Goal: Browse casually: Explore the website without a specific task or goal

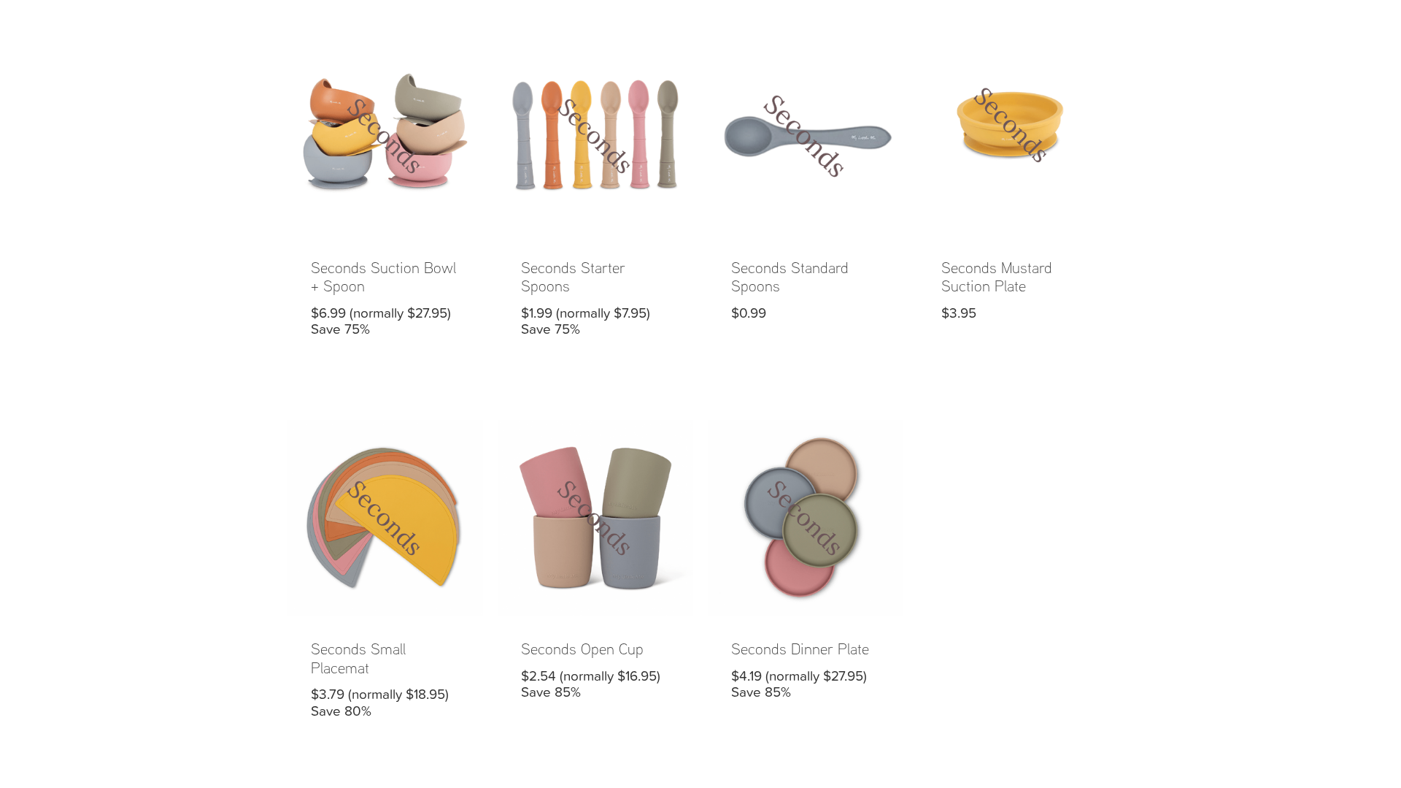
scroll to position [954, 0]
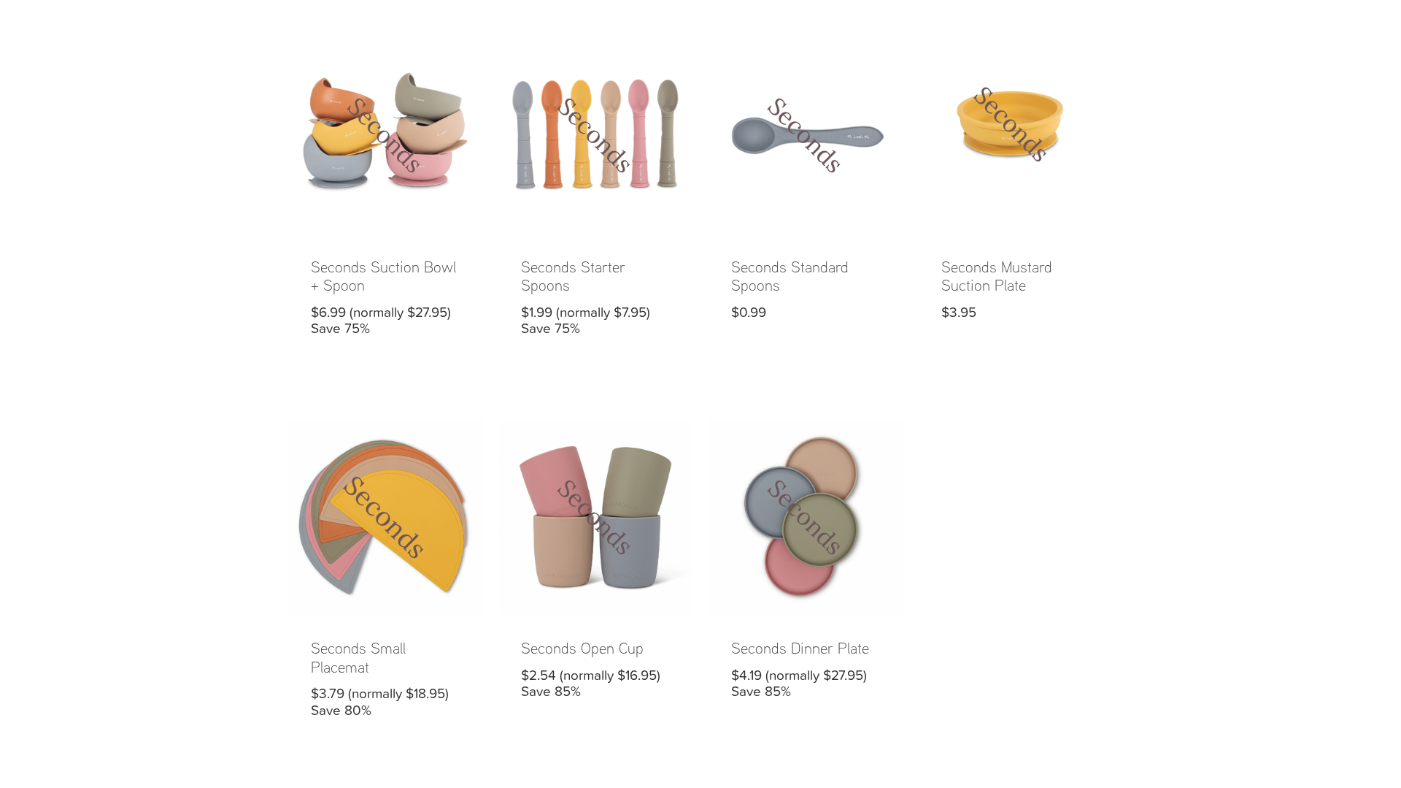
click at [414, 542] on link at bounding box center [386, 580] width 196 height 323
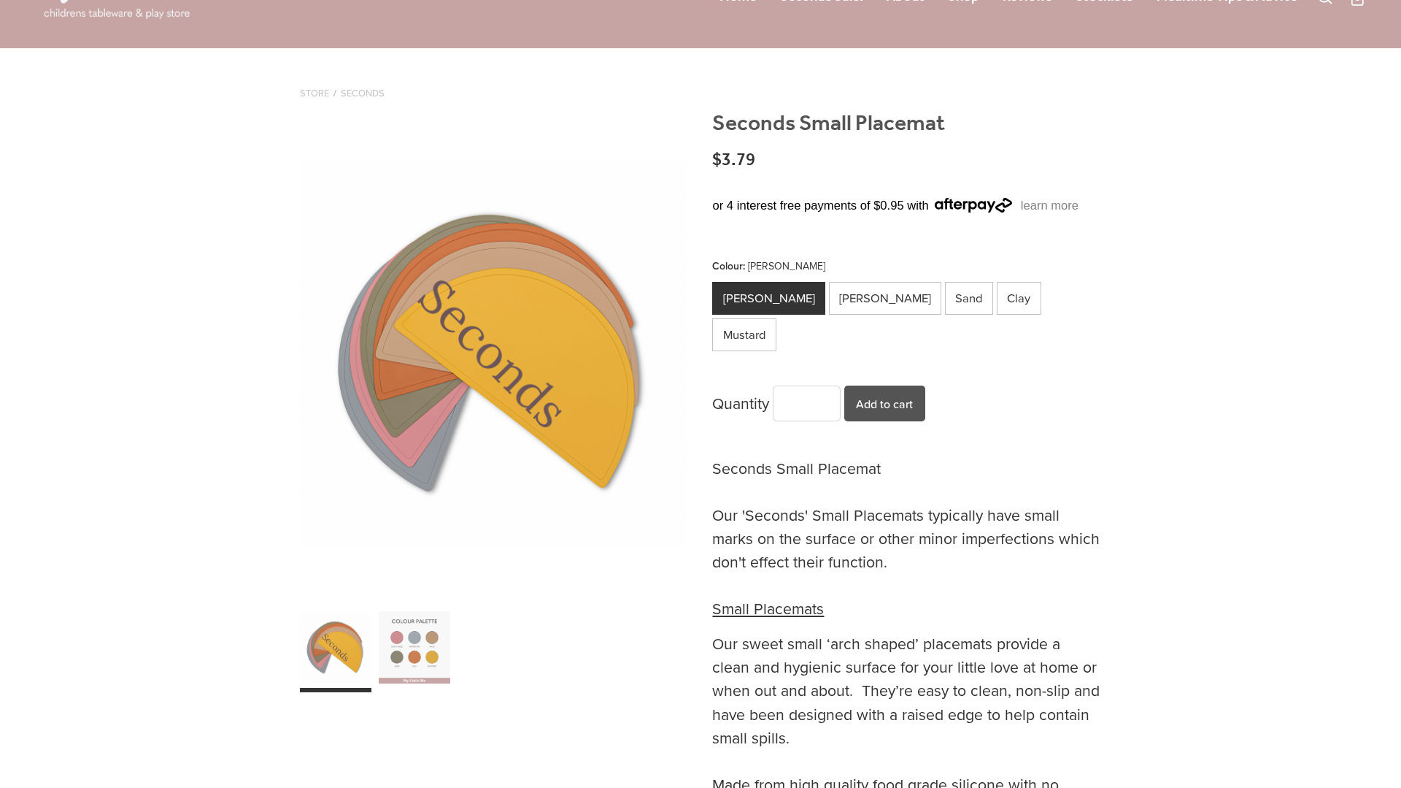
scroll to position [97, 0]
click at [837, 285] on div "Winter Sky" at bounding box center [885, 297] width 113 height 33
click at [777, 318] on div "Mustard" at bounding box center [744, 334] width 64 height 33
click at [997, 301] on div "Clay" at bounding box center [1019, 297] width 45 height 33
click at [945, 301] on div "Sand" at bounding box center [969, 297] width 49 height 33
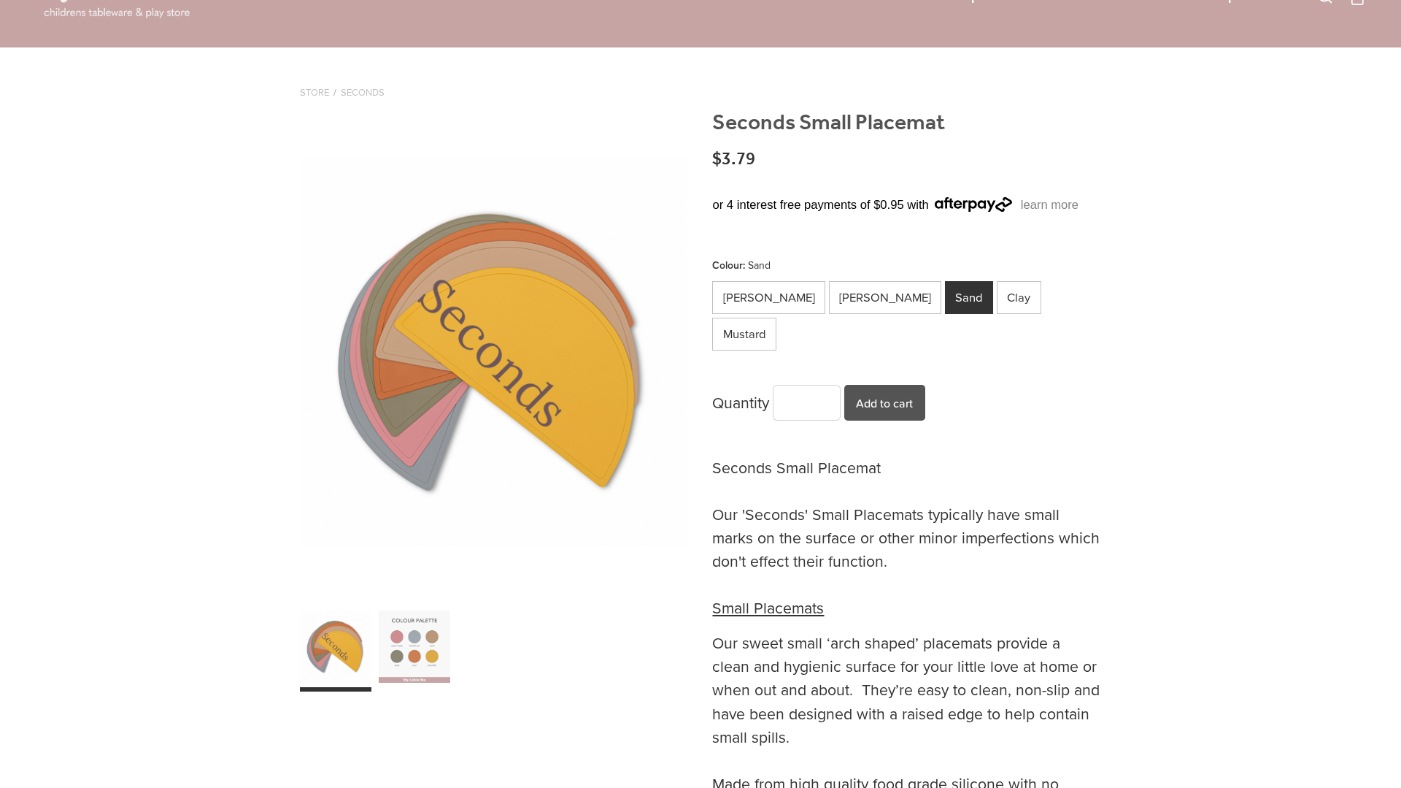
click at [423, 646] on div "carousel" at bounding box center [415, 646] width 72 height 90
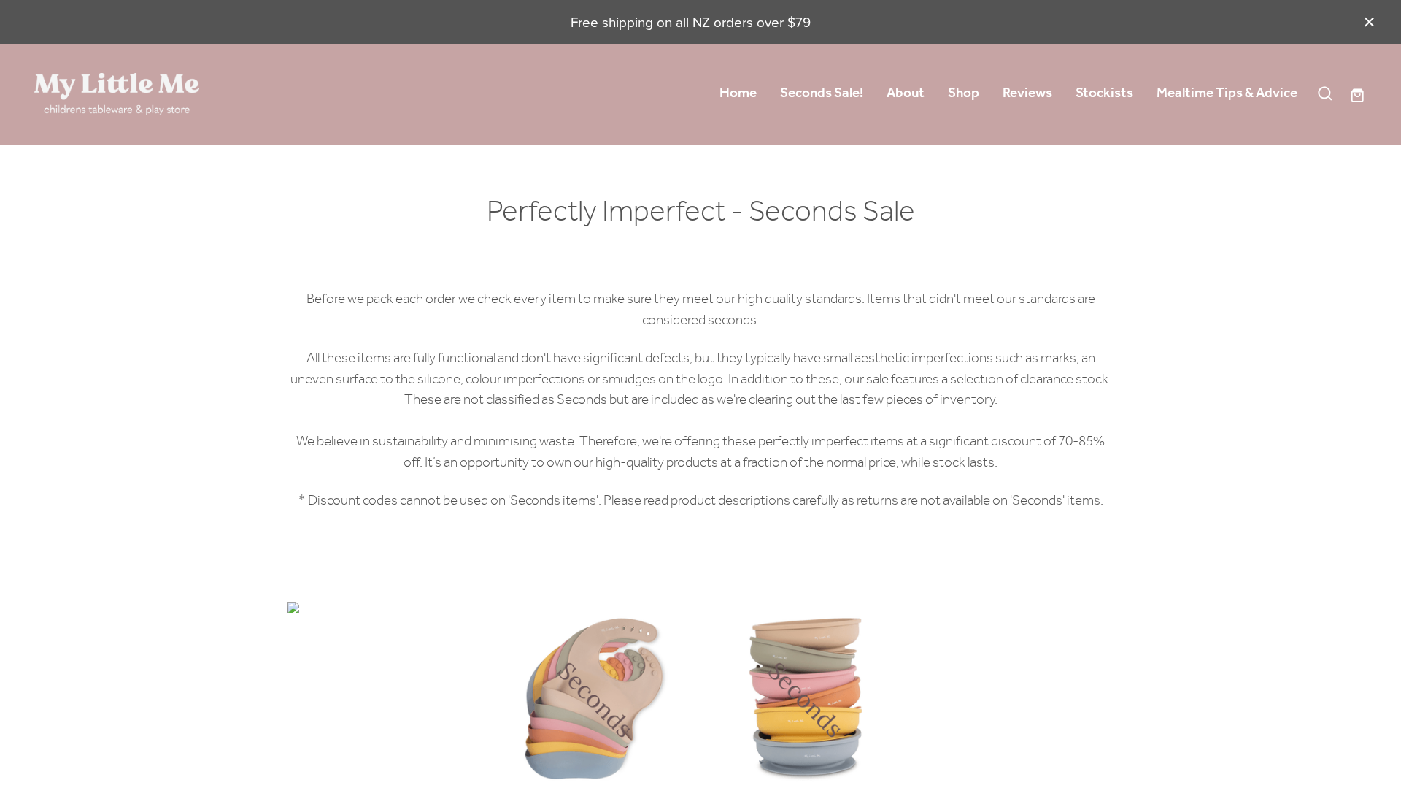
scroll to position [954, 0]
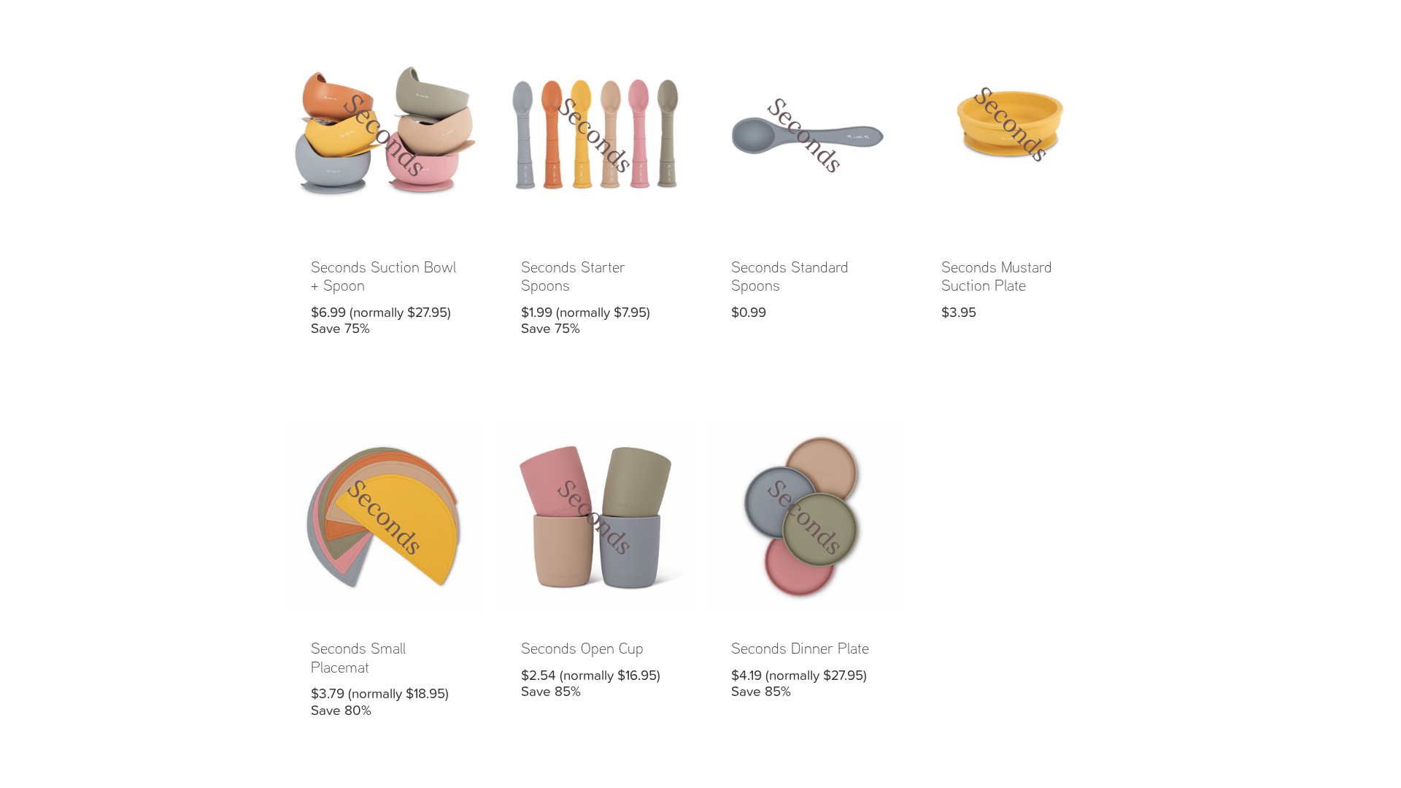
click at [350, 168] on link at bounding box center [386, 198] width 196 height 323
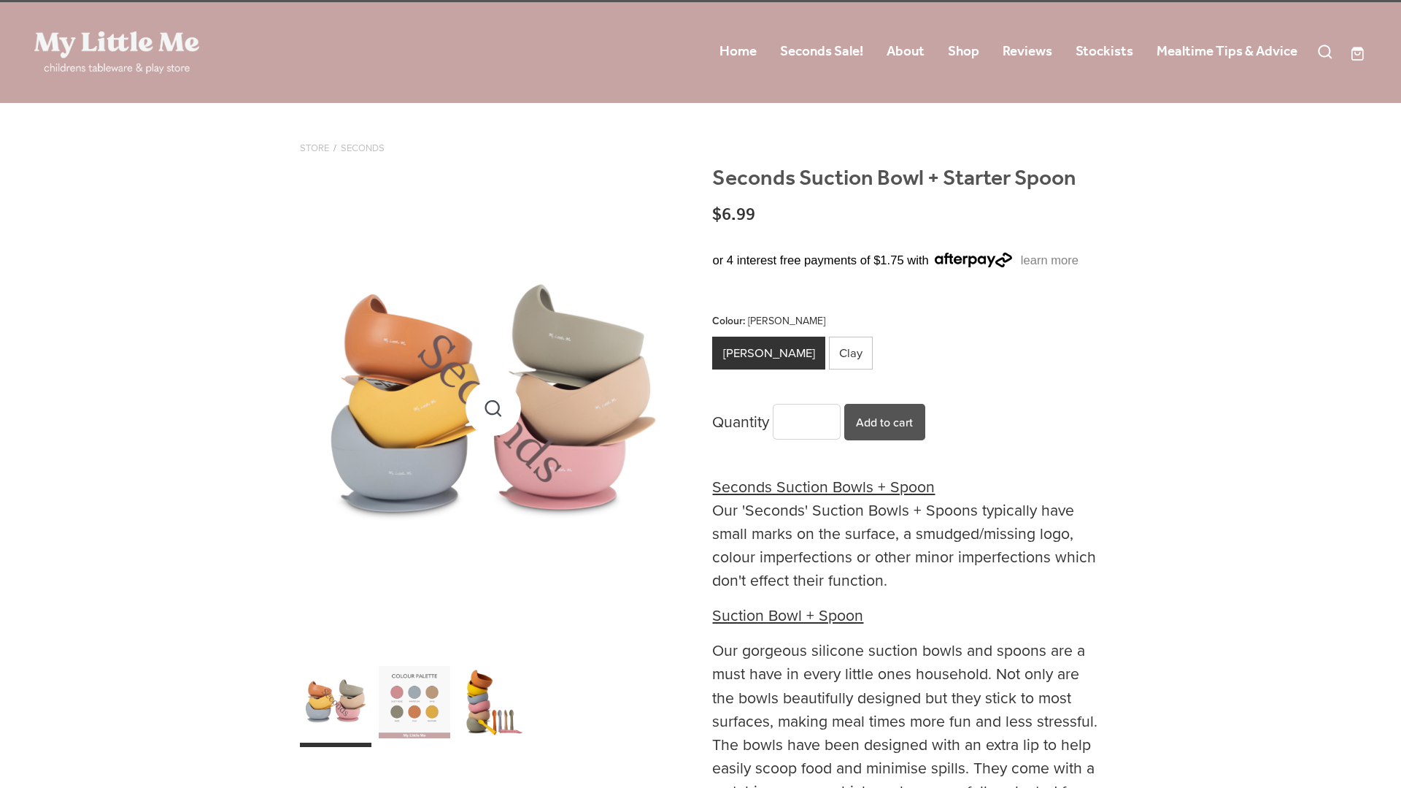
scroll to position [45, 0]
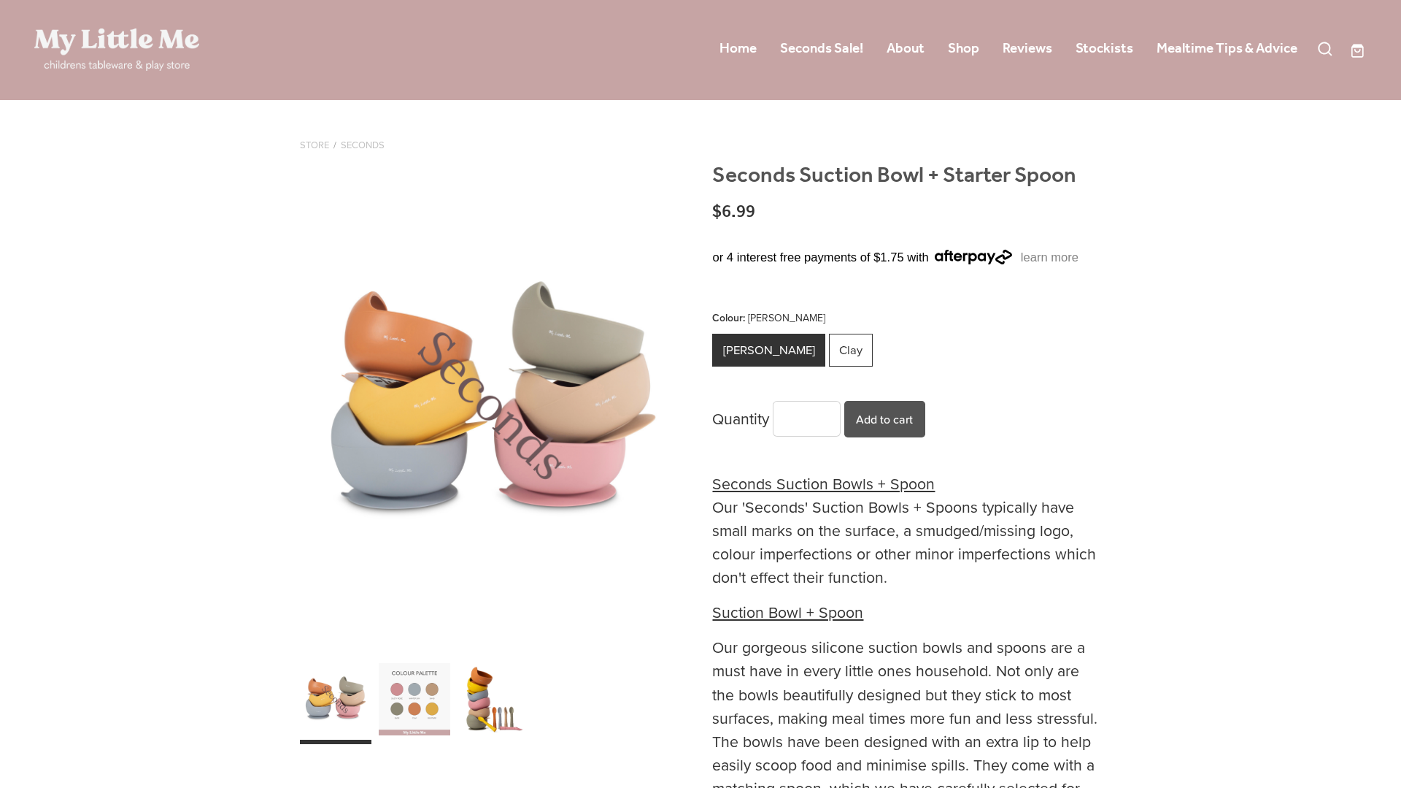
click at [829, 355] on div "Clay" at bounding box center [851, 350] width 45 height 33
click at [412, 696] on div "carousel" at bounding box center [415, 699] width 72 height 90
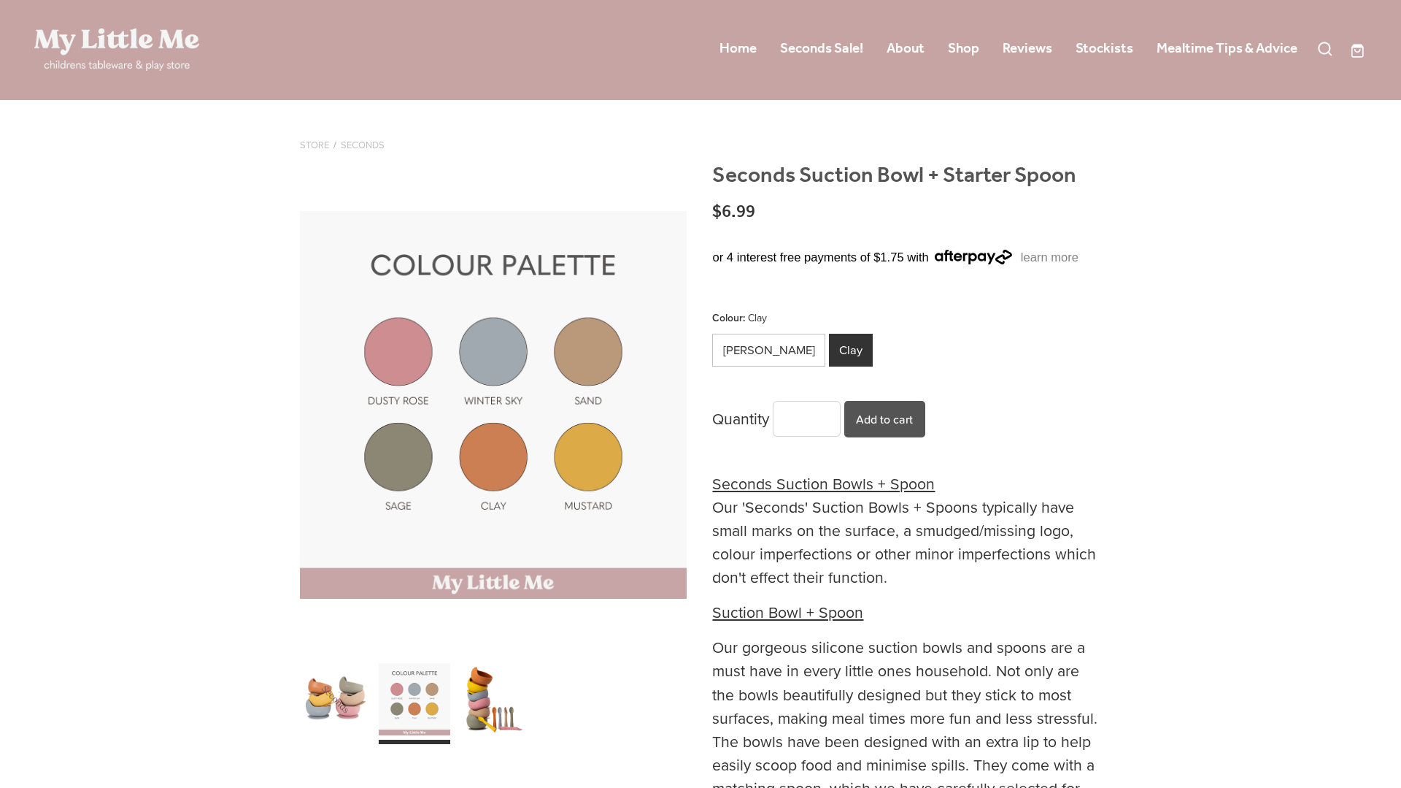
click at [342, 696] on div "carousel" at bounding box center [336, 699] width 72 height 90
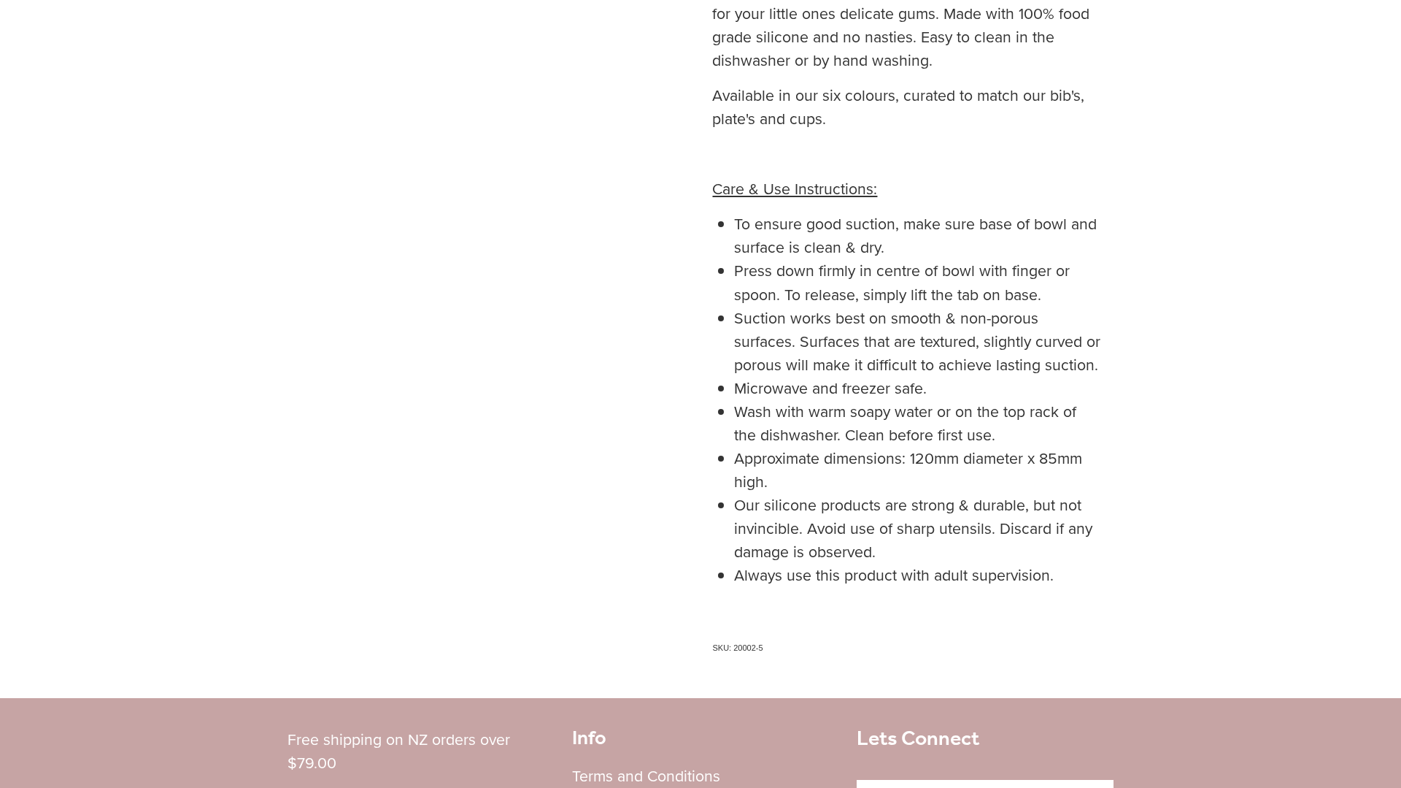
scroll to position [921, 0]
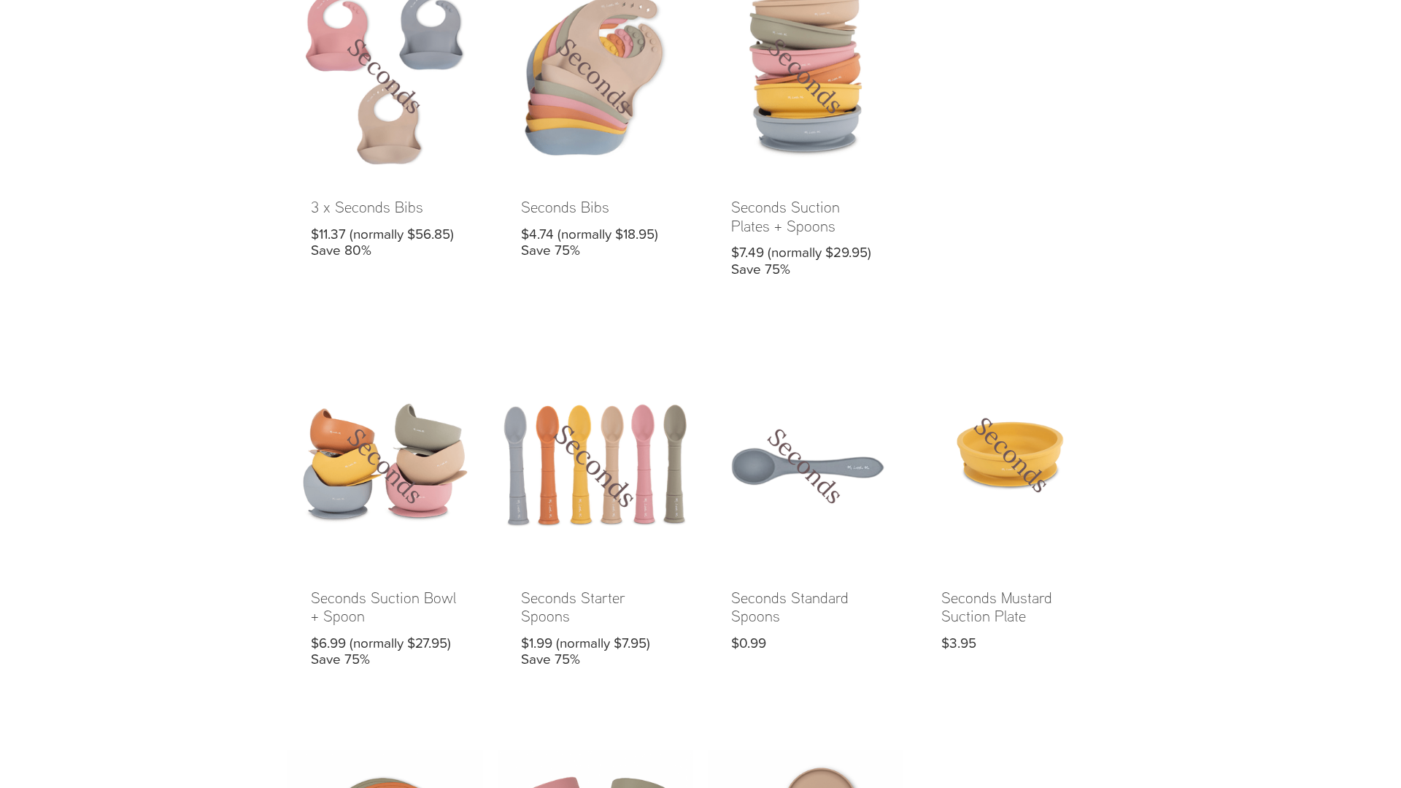
scroll to position [628, 0]
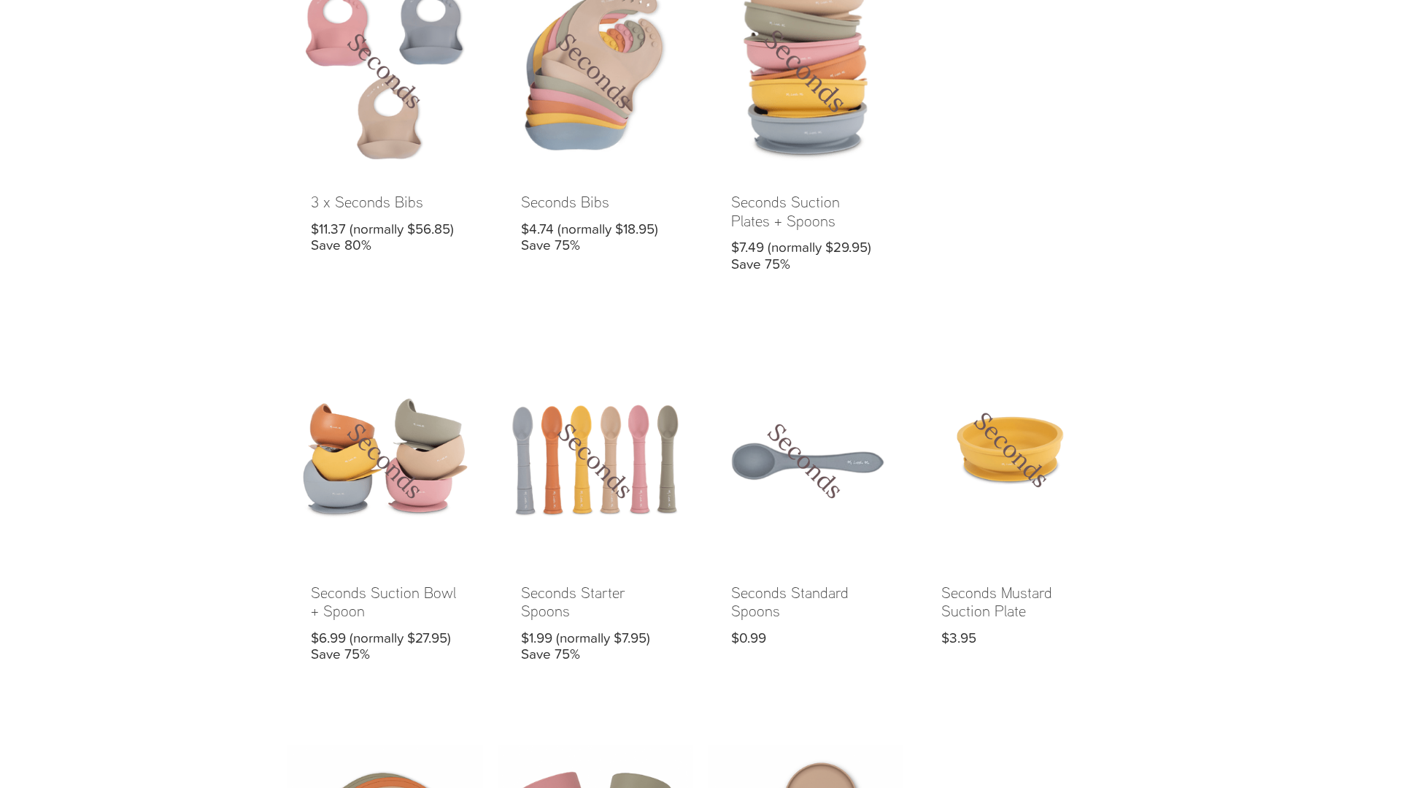
click at [812, 134] on link at bounding box center [806, 134] width 196 height 323
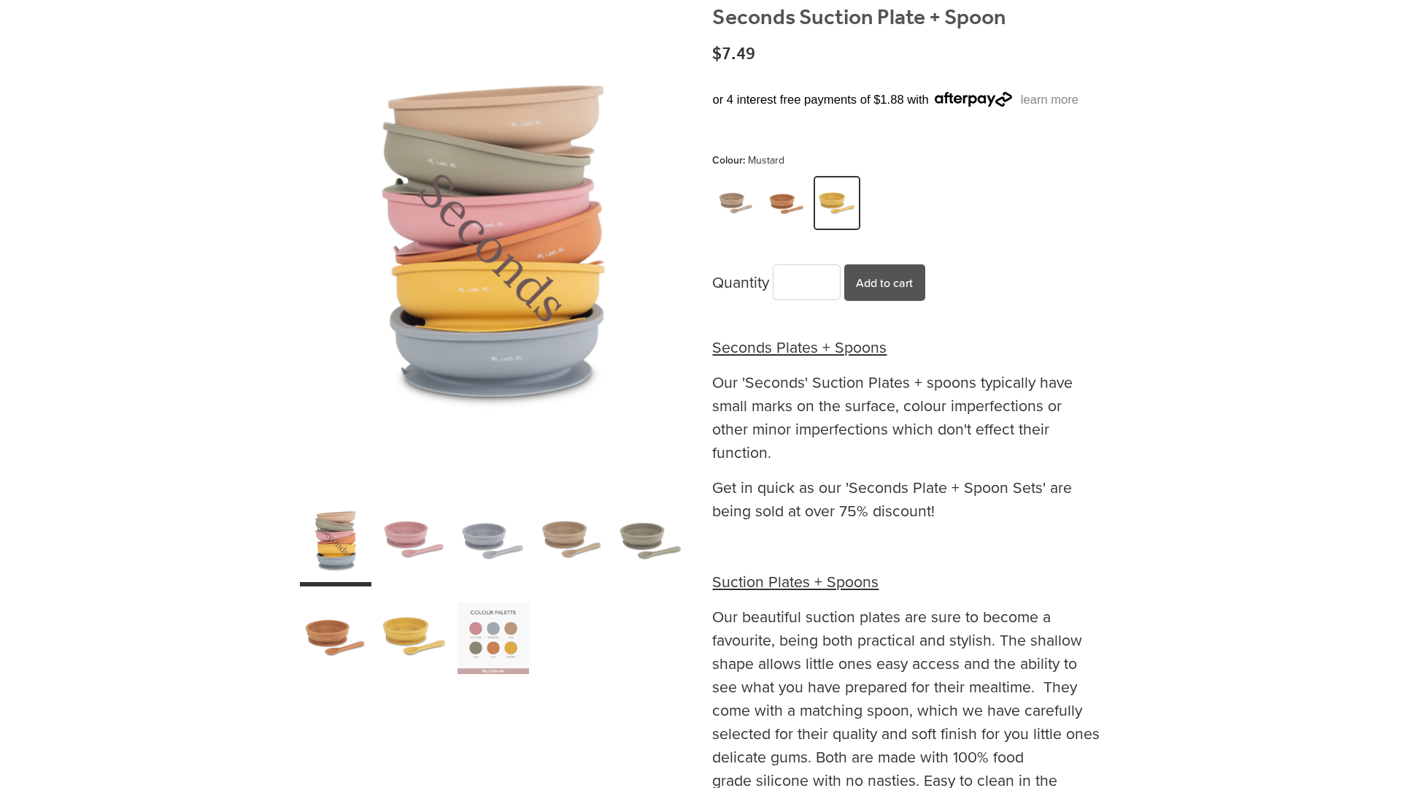
scroll to position [212, 0]
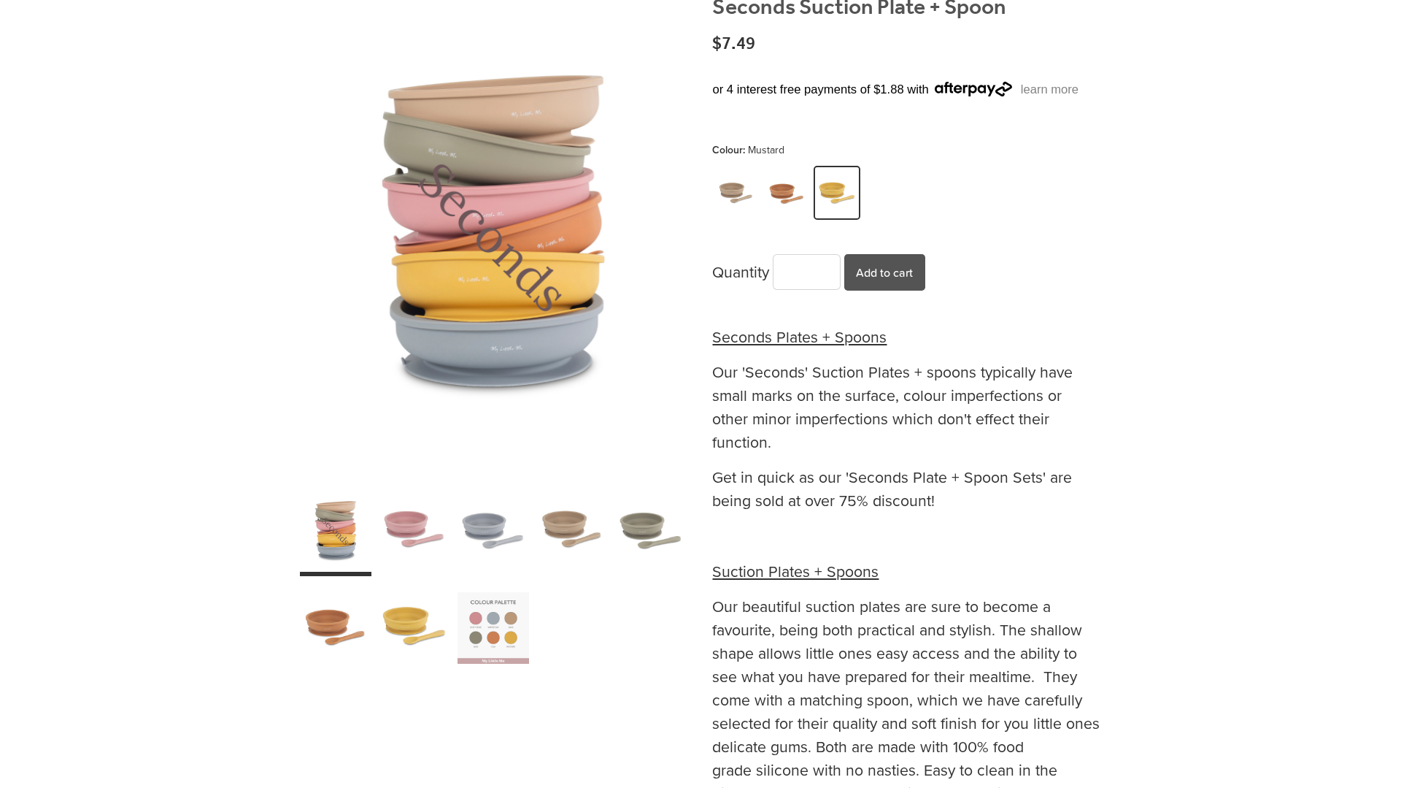
click at [438, 516] on div "carousel" at bounding box center [415, 531] width 72 height 90
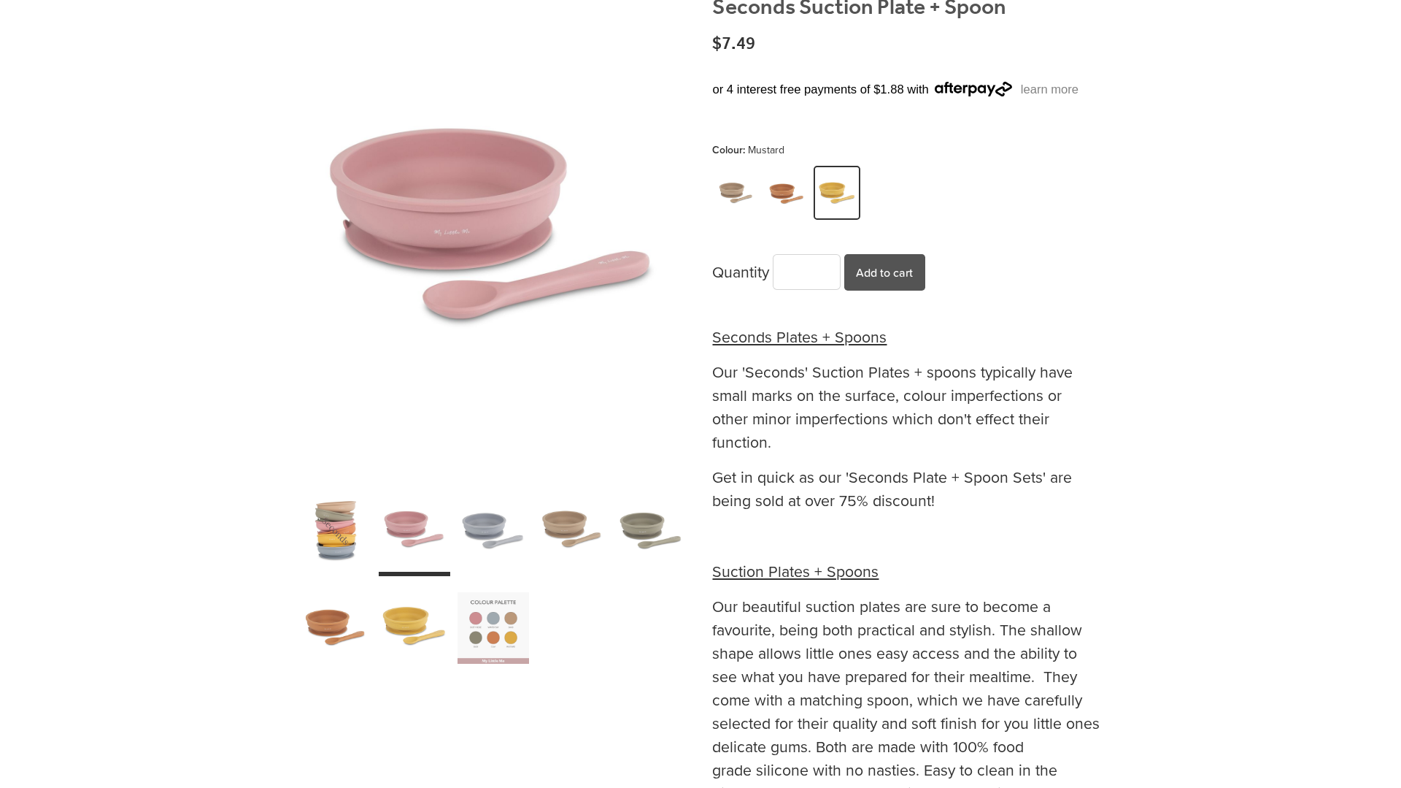
click at [477, 528] on div "carousel" at bounding box center [494, 531] width 72 height 90
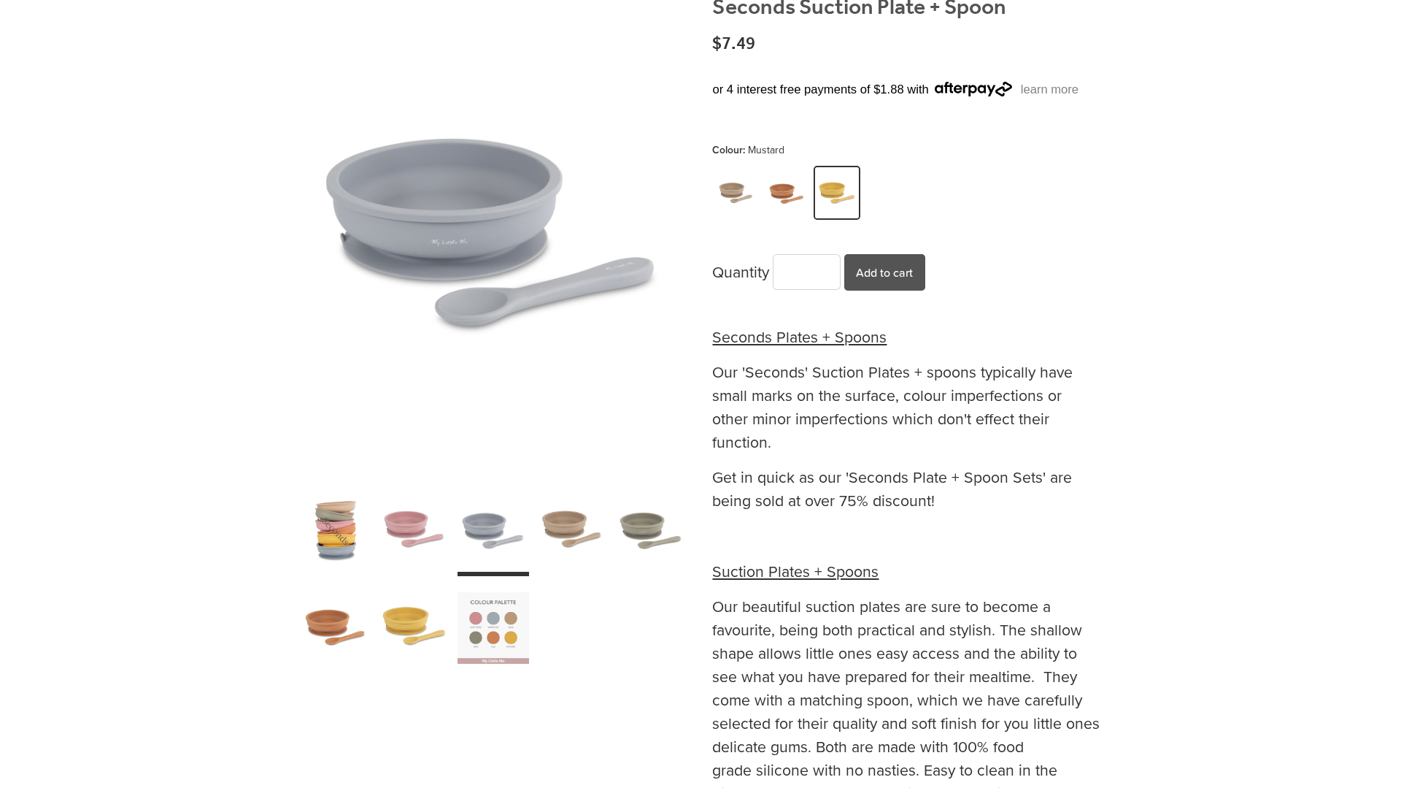
click at [527, 530] on div "carousel" at bounding box center [494, 531] width 72 height 90
click at [542, 534] on div "carousel" at bounding box center [572, 531] width 72 height 90
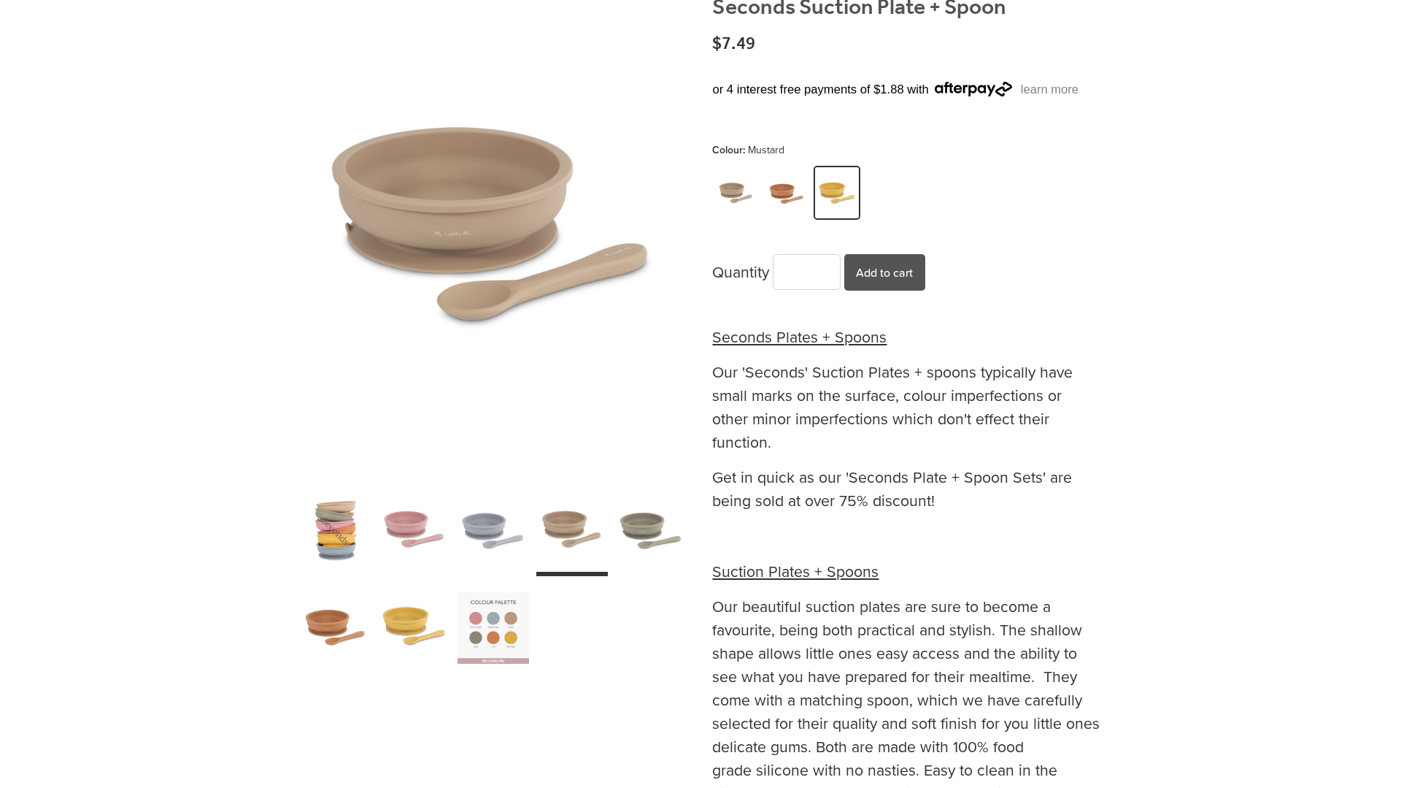
click at [631, 531] on div "carousel" at bounding box center [651, 531] width 72 height 90
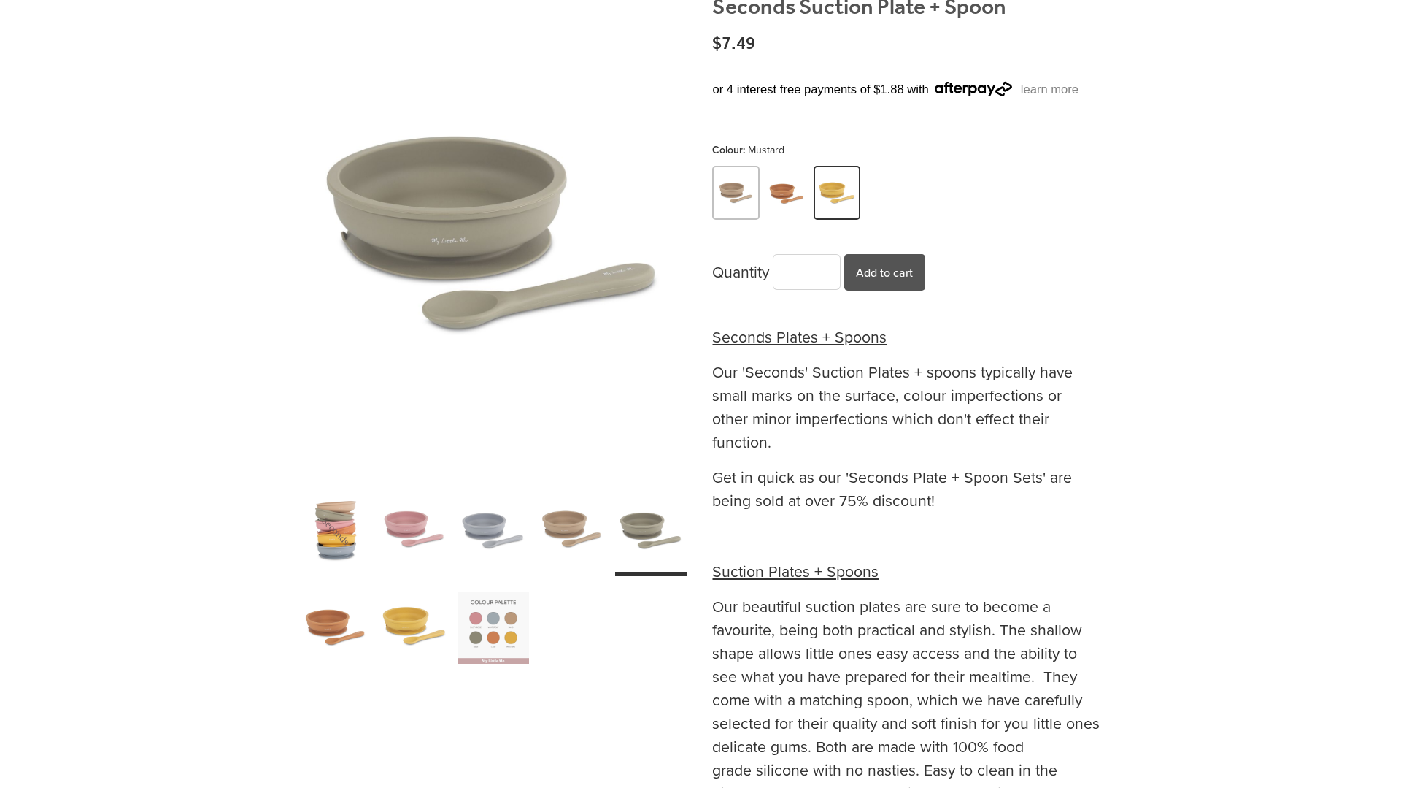
click at [735, 198] on img at bounding box center [736, 194] width 41 height 51
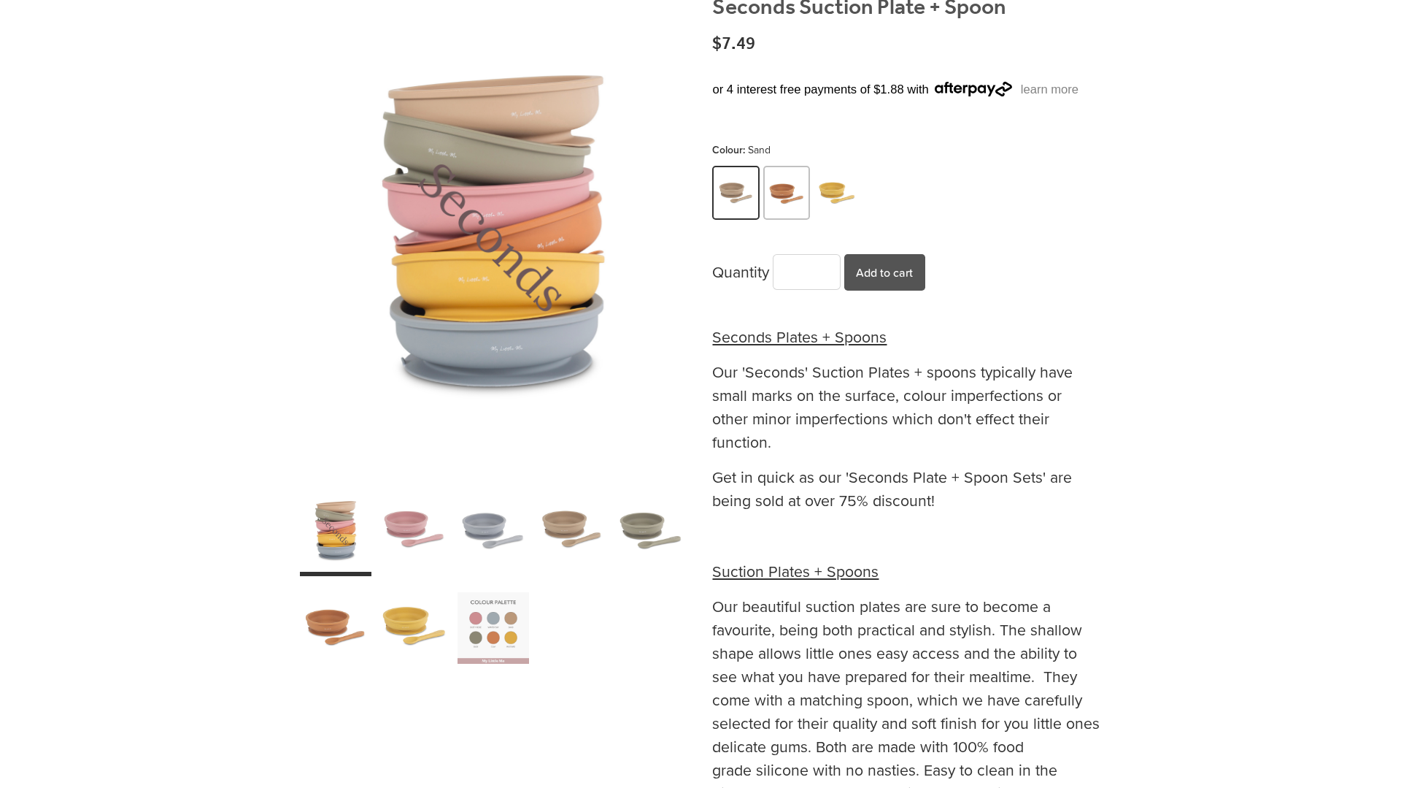
click at [772, 193] on img at bounding box center [786, 194] width 41 height 51
click at [834, 190] on img at bounding box center [837, 194] width 41 height 51
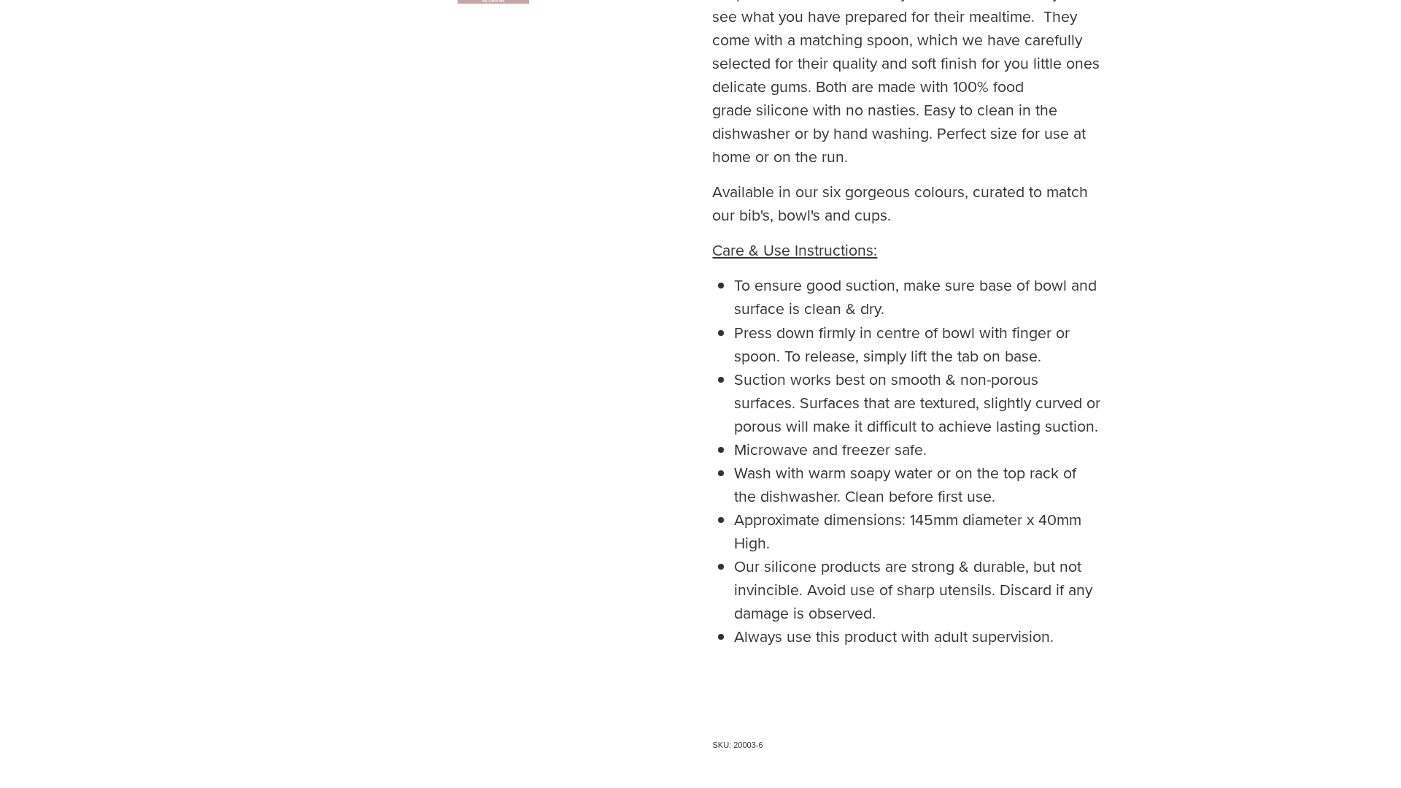
scroll to position [875, 0]
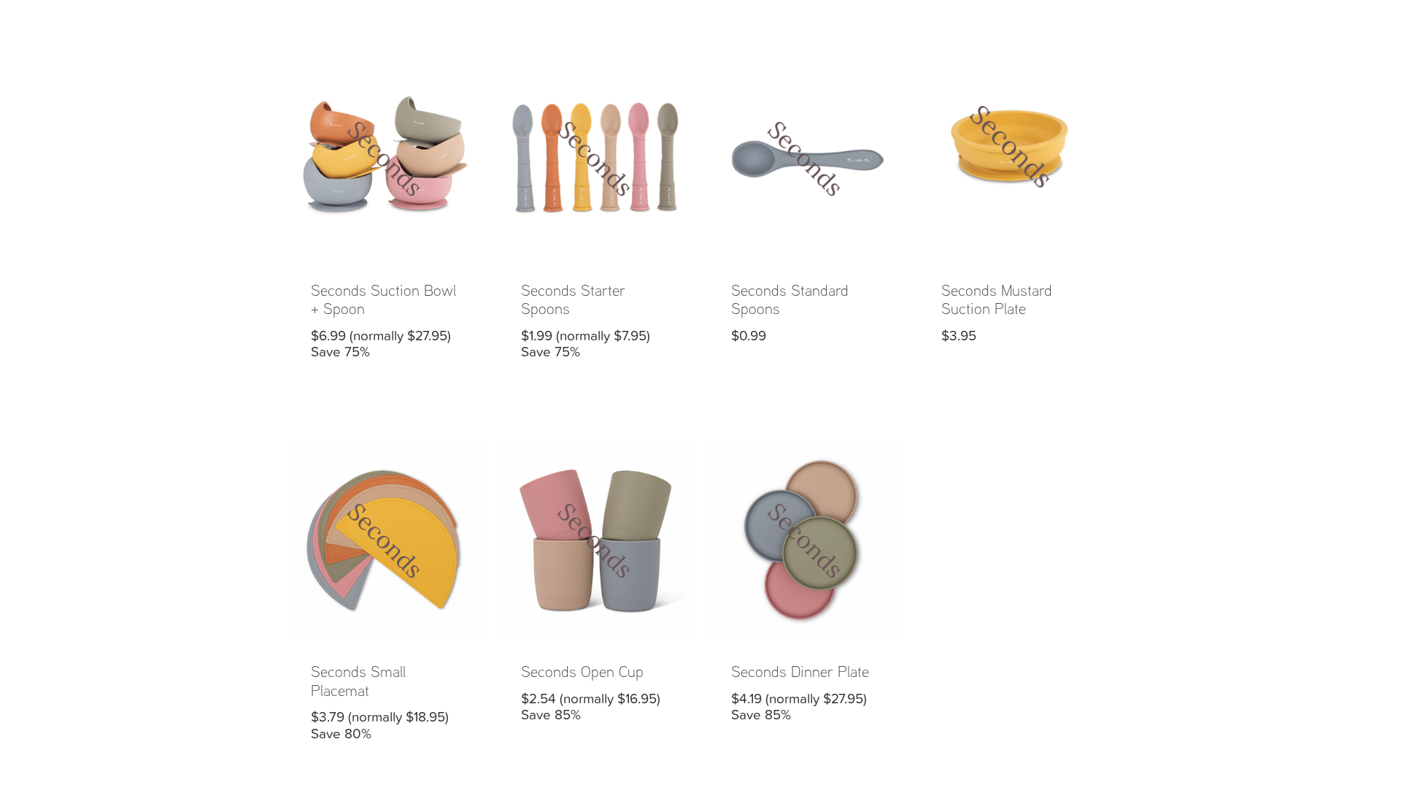
scroll to position [932, 0]
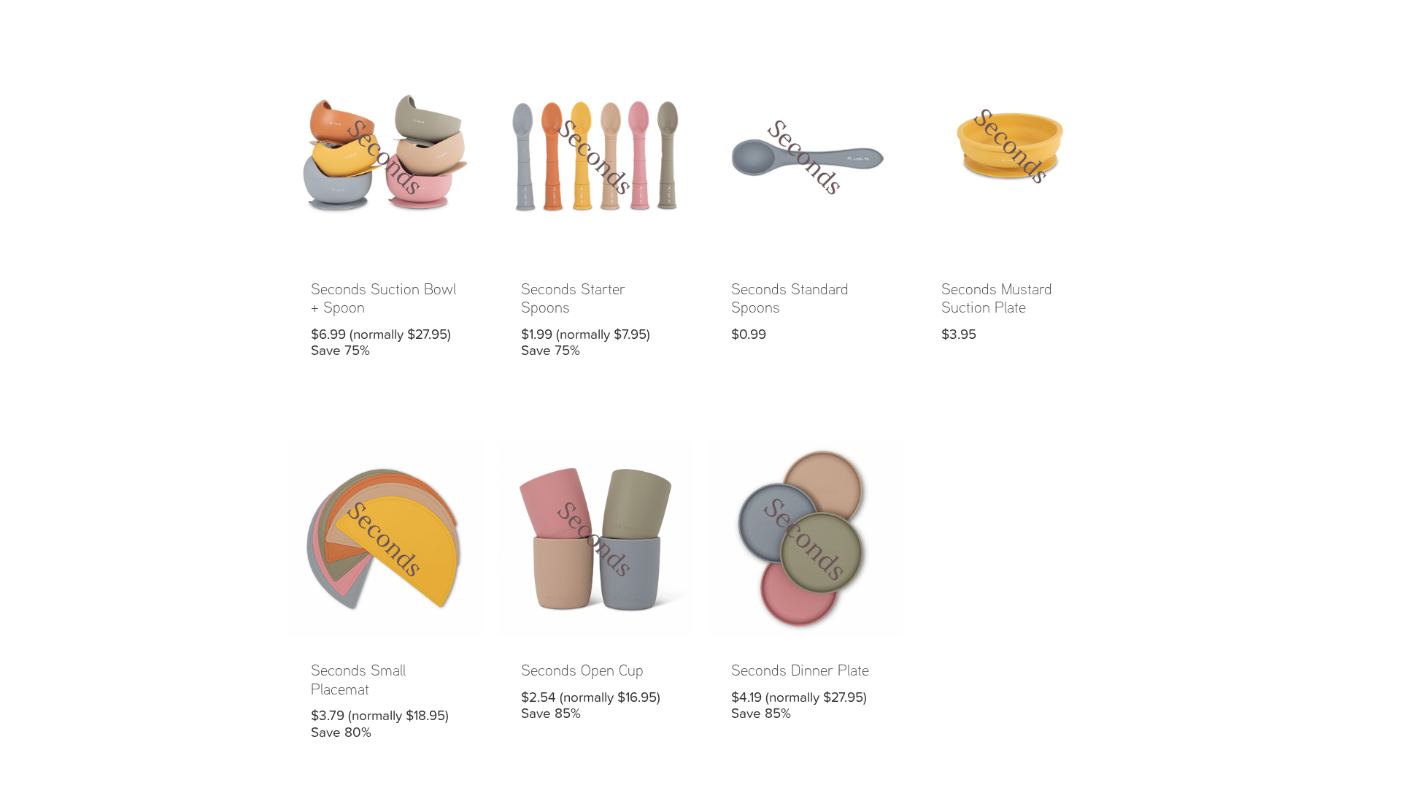
click at [815, 539] on link at bounding box center [806, 602] width 196 height 323
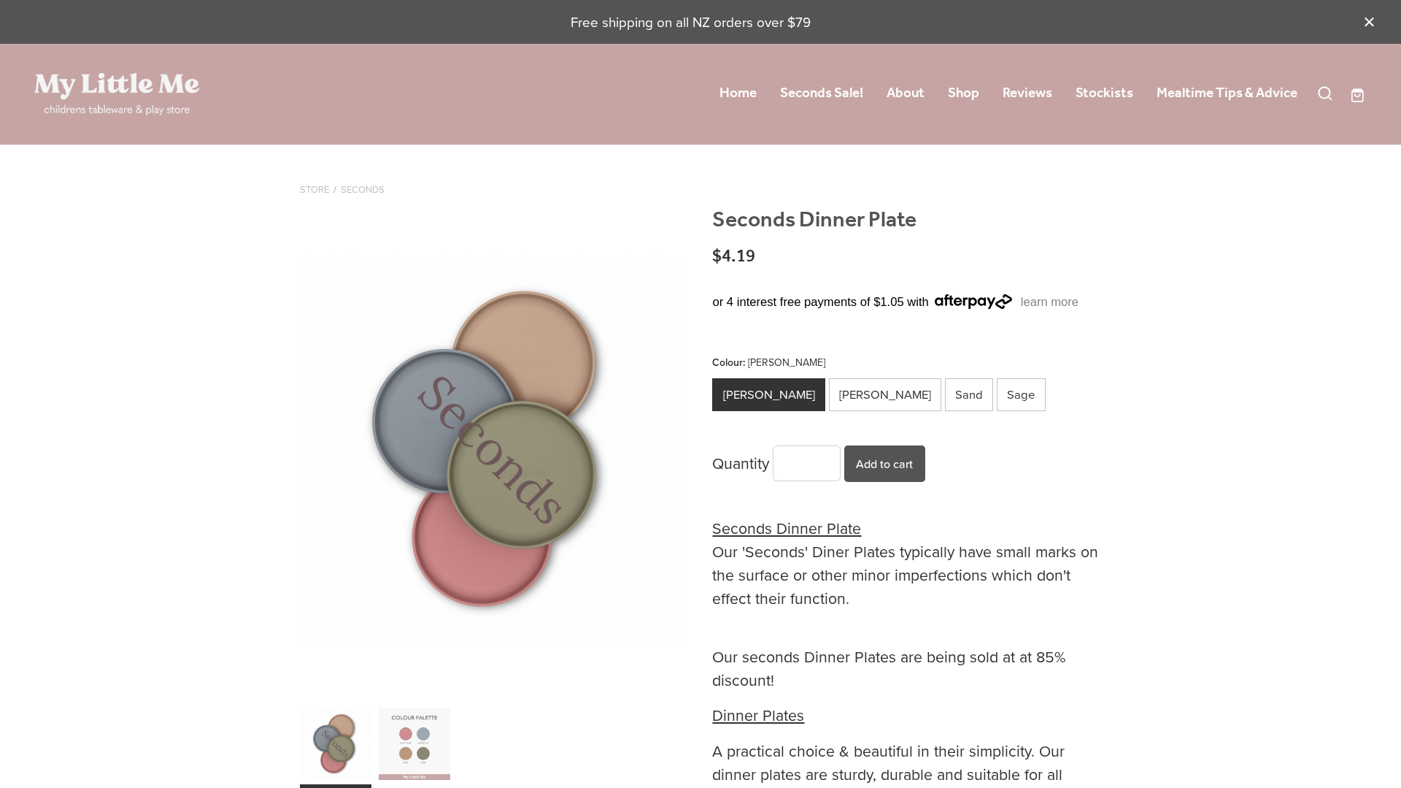
click at [330, 743] on div "carousel" at bounding box center [336, 744] width 72 height 90
click at [393, 741] on div "carousel" at bounding box center [415, 744] width 72 height 90
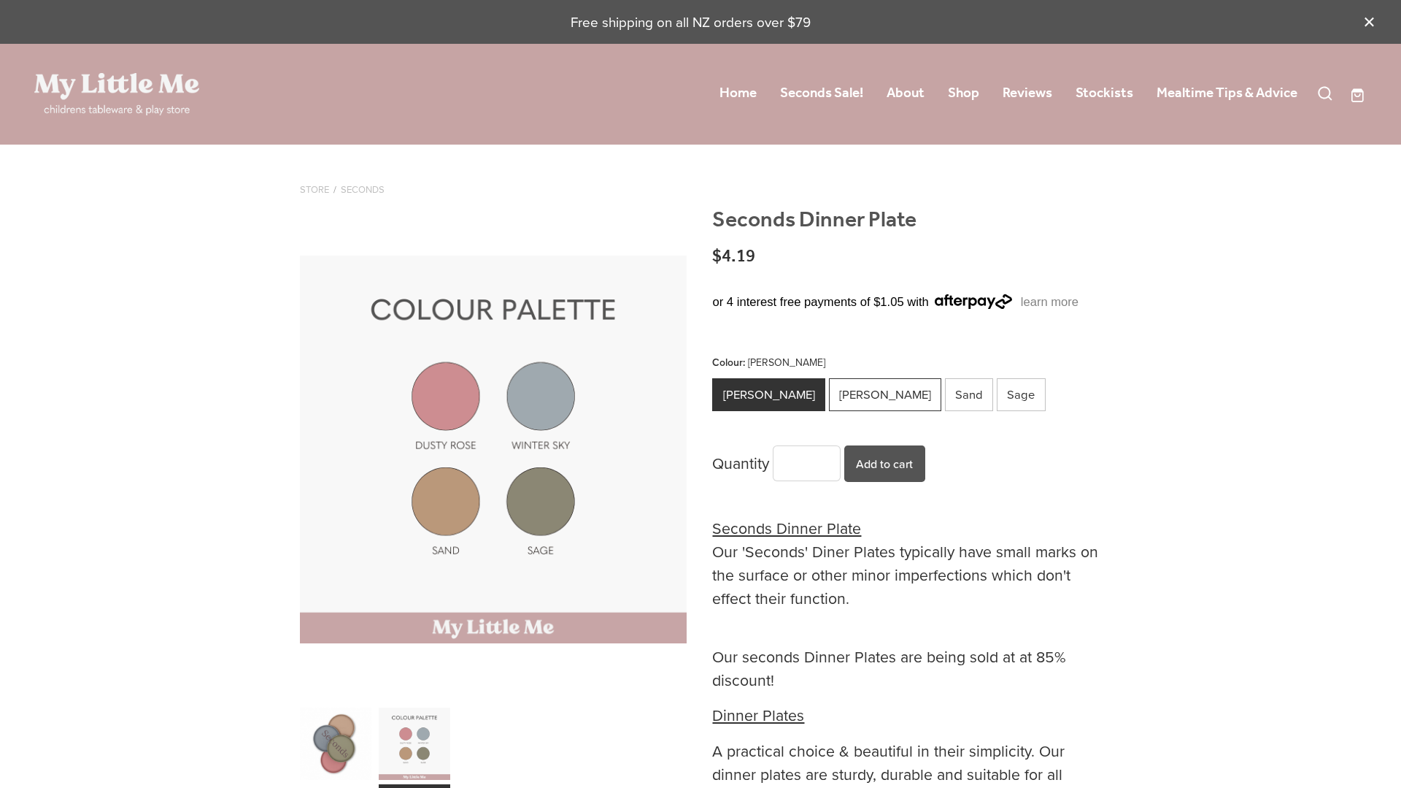
click at [832, 394] on div "[PERSON_NAME]" at bounding box center [885, 394] width 113 height 33
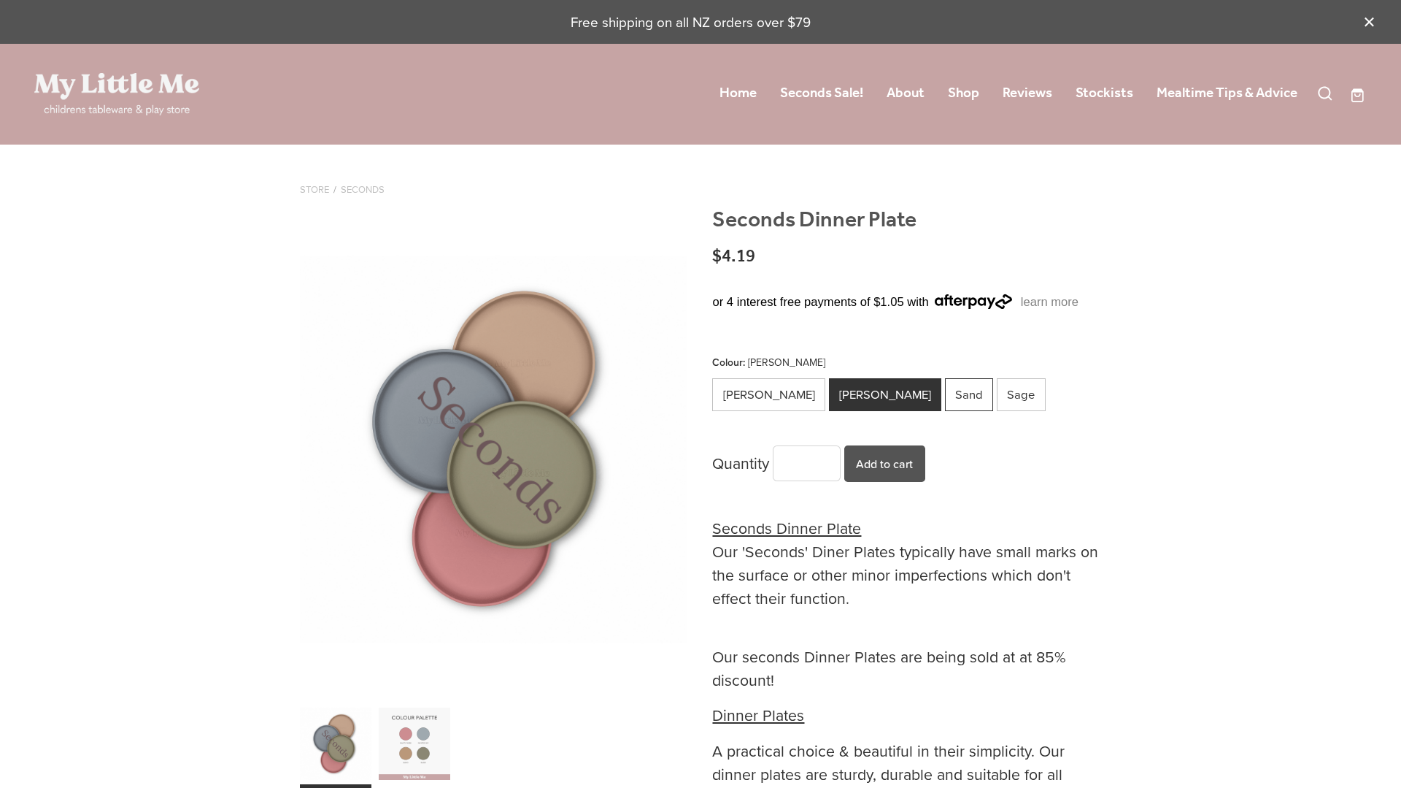
click at [945, 396] on div "Sand" at bounding box center [969, 394] width 49 height 33
click at [997, 396] on div "Sage" at bounding box center [1021, 394] width 49 height 33
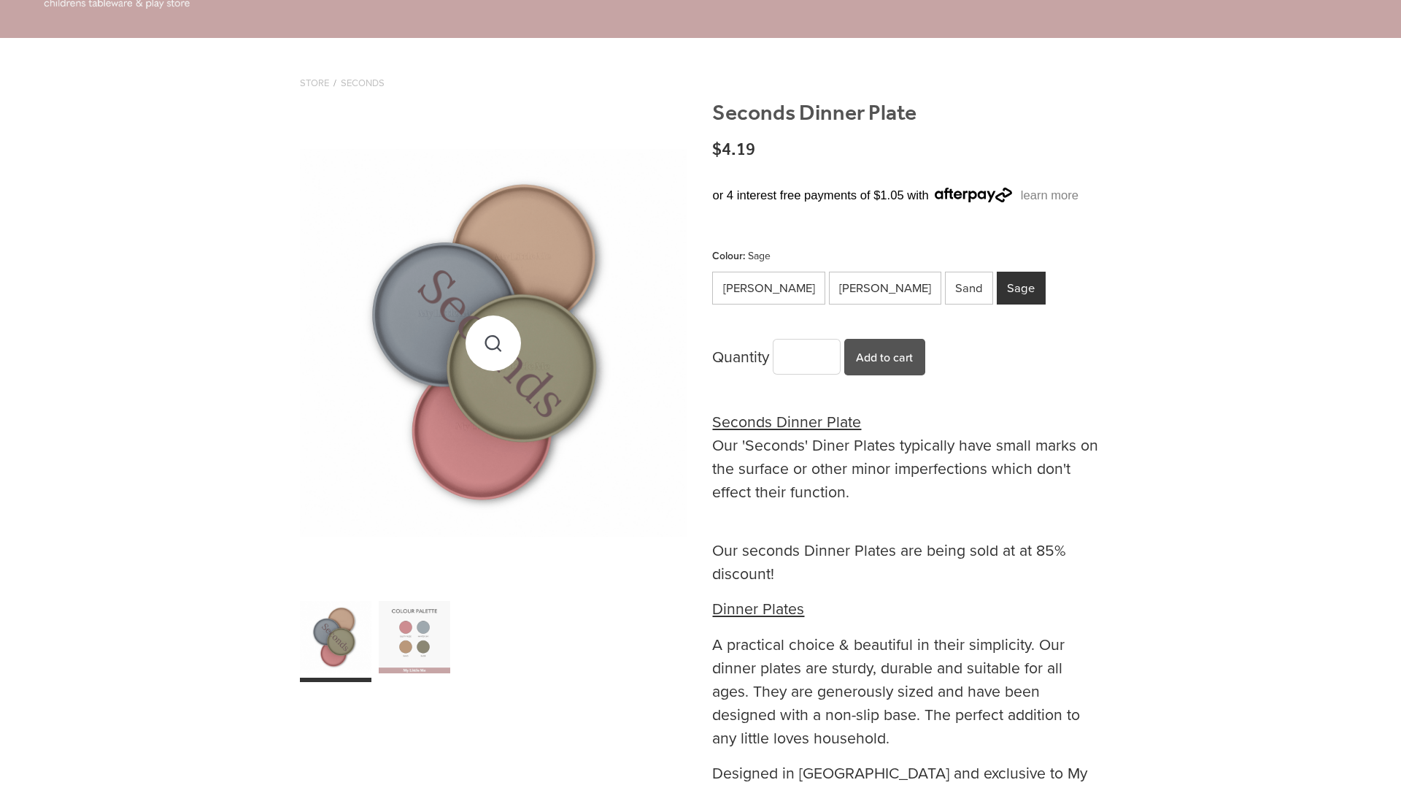
scroll to position [94, 0]
